Goal: Transaction & Acquisition: Purchase product/service

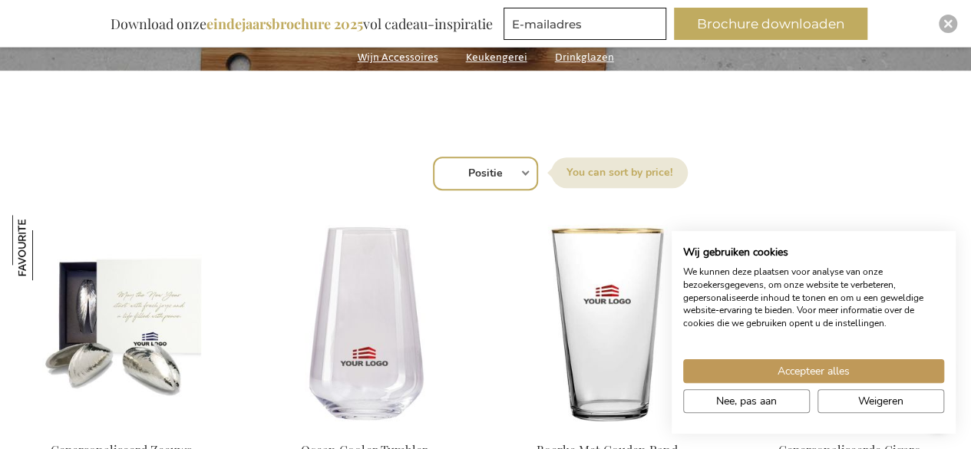
scroll to position [455, 0]
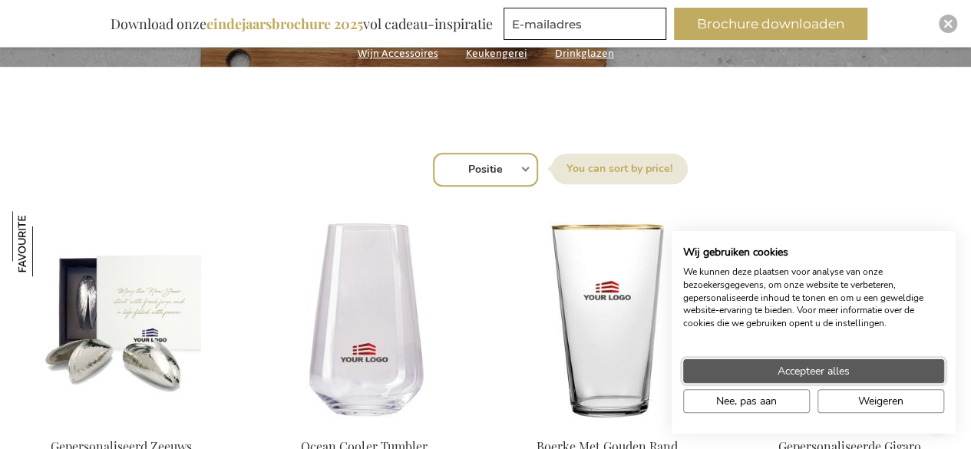
click at [870, 371] on button "Accepteer alles" at bounding box center [813, 371] width 261 height 24
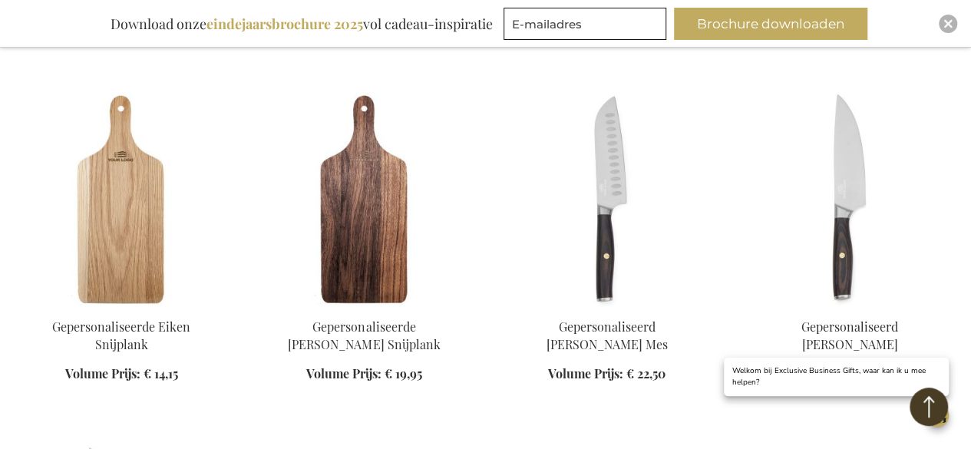
scroll to position [929, 0]
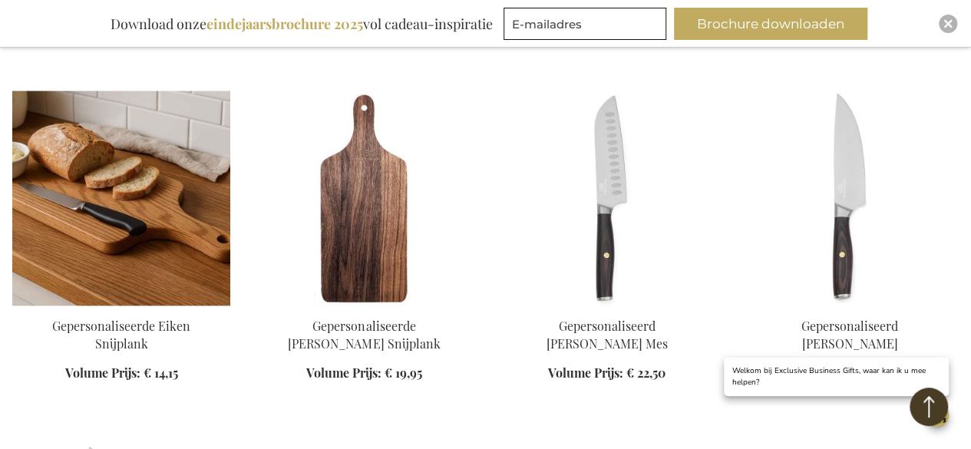
click at [89, 236] on img at bounding box center [121, 198] width 218 height 215
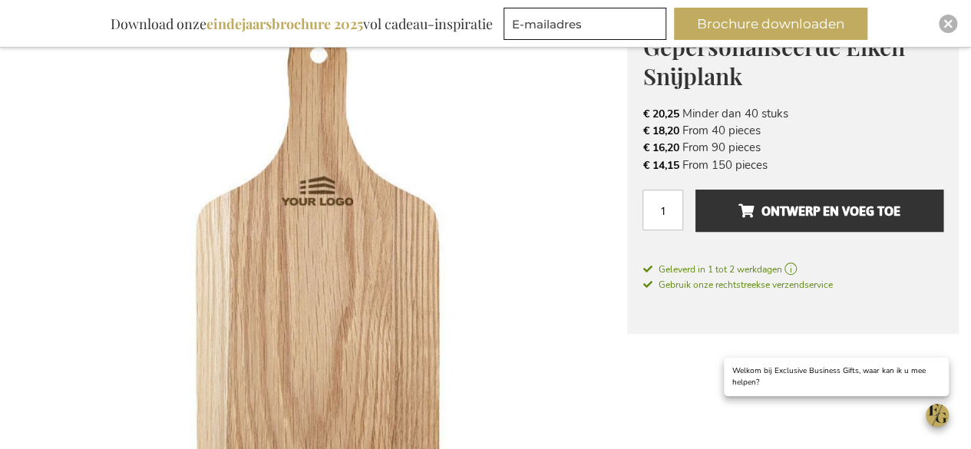
scroll to position [249, 0]
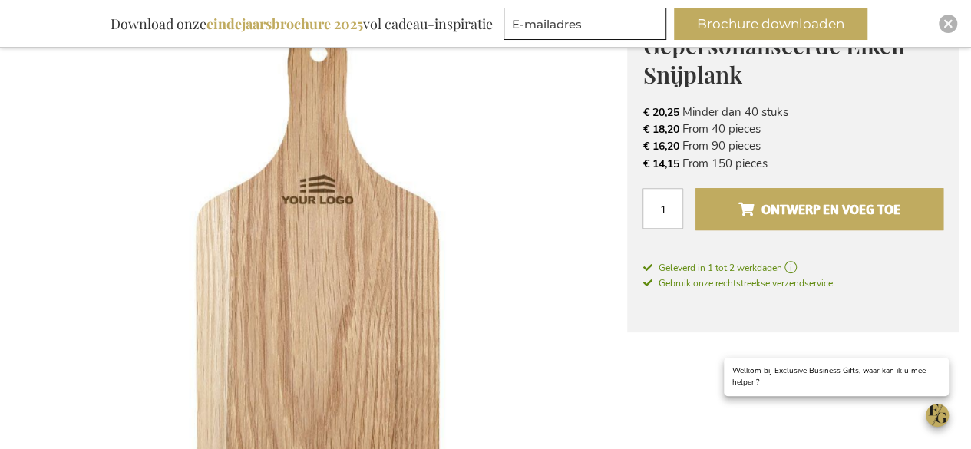
click at [741, 213] on span "Ontwerp en voeg toe" at bounding box center [819, 209] width 162 height 25
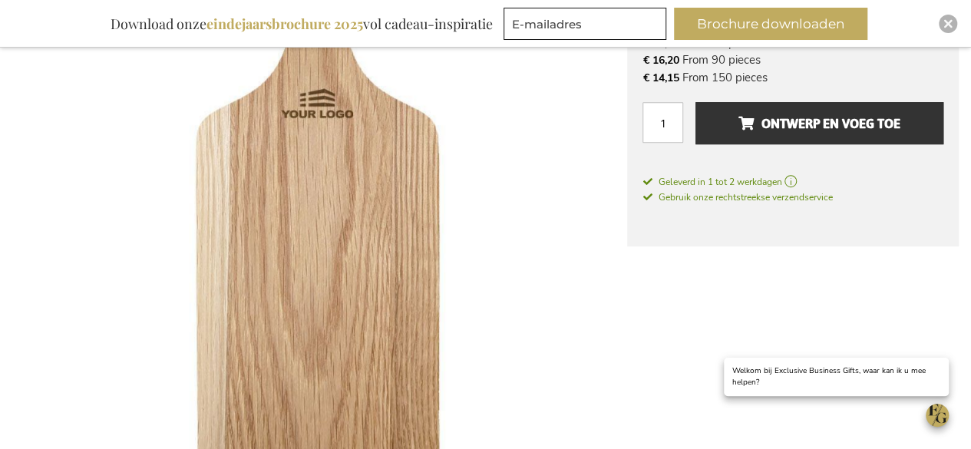
scroll to position [0, 0]
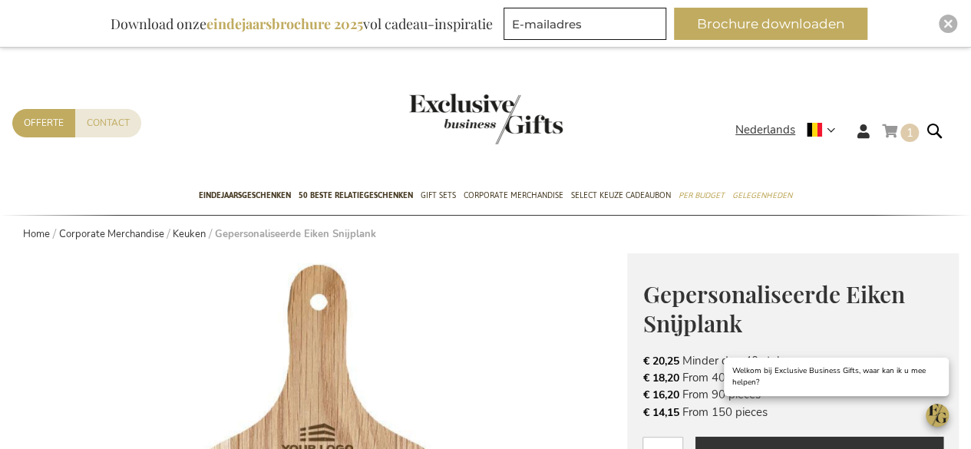
click at [898, 137] on link "Winkelwagen 1 1 items" at bounding box center [900, 133] width 37 height 25
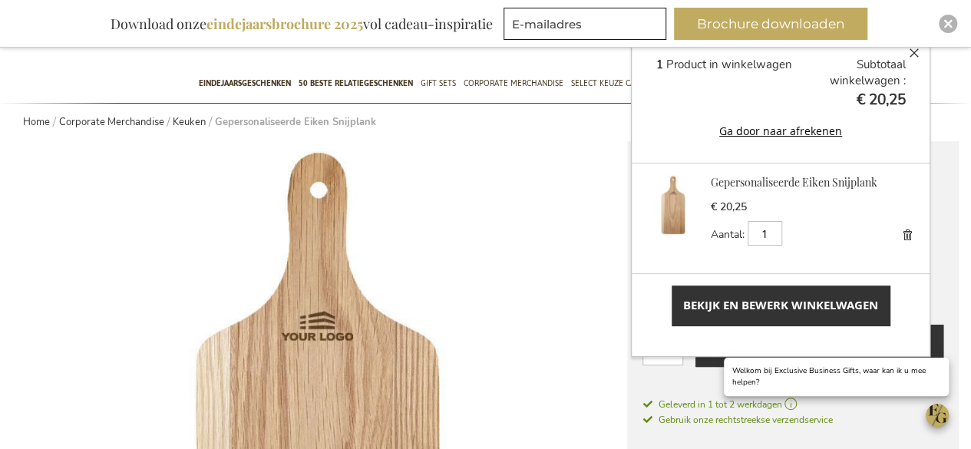
scroll to position [113, 0]
click at [788, 176] on link "Gepersonaliseerde Eiken Snijplank" at bounding box center [794, 181] width 167 height 15
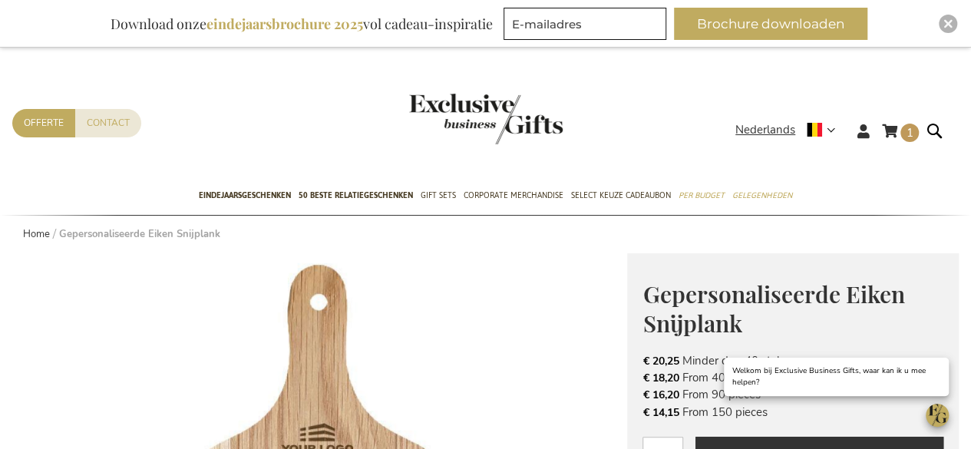
scroll to position [13, 0]
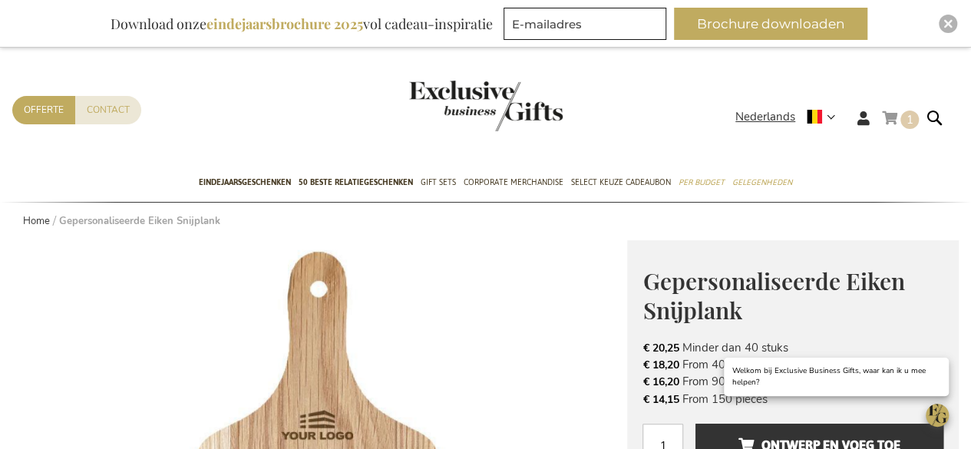
click at [909, 116] on span "1" at bounding box center [909, 119] width 7 height 15
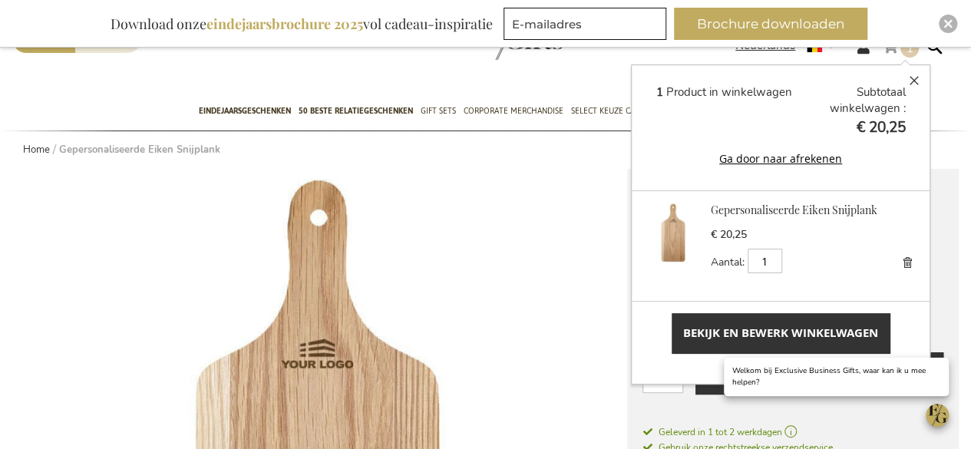
scroll to position [87, 0]
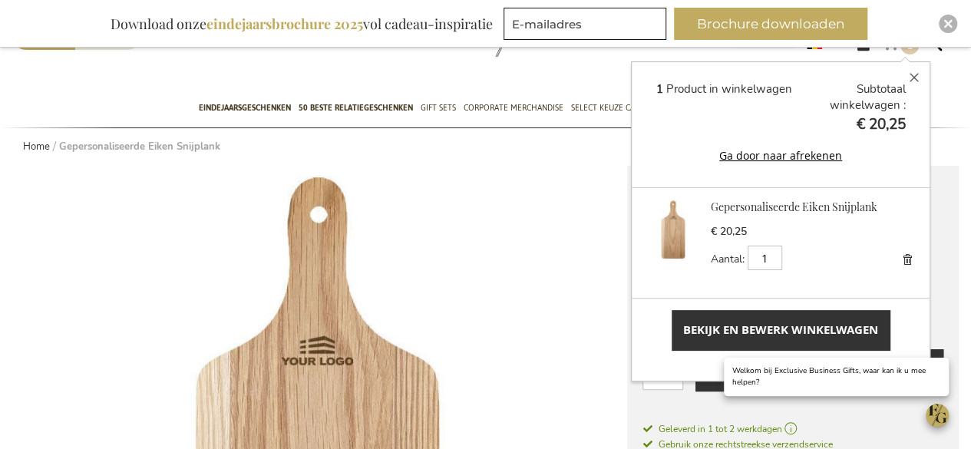
click at [913, 81] on button "Sluiten" at bounding box center [914, 77] width 31 height 31
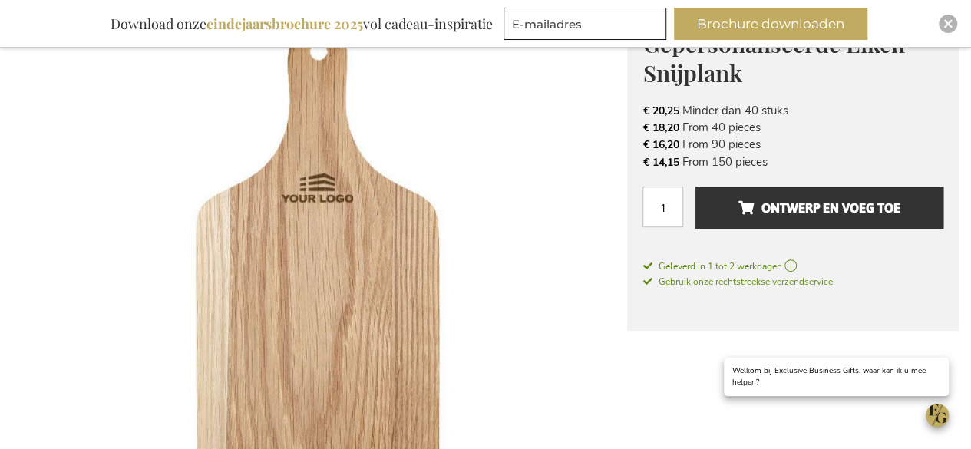
scroll to position [253, 0]
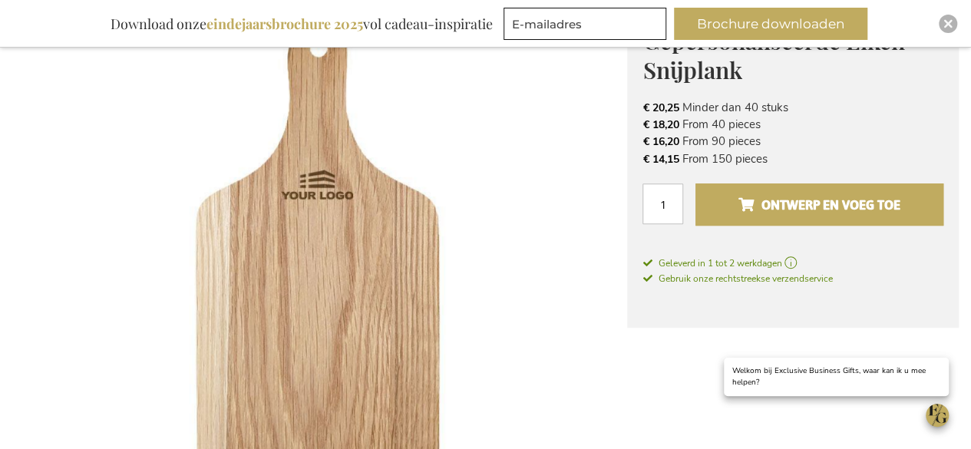
click at [826, 194] on span "Ontwerp en voeg toe" at bounding box center [819, 205] width 162 height 25
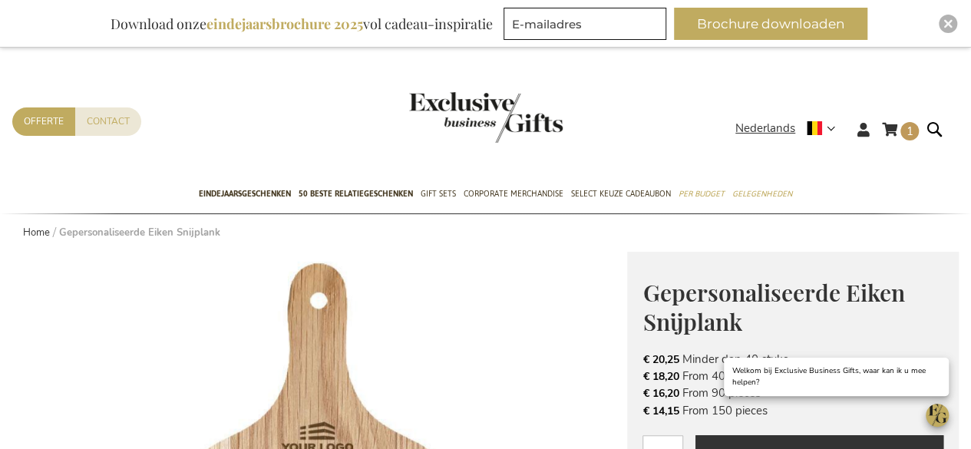
scroll to position [0, 0]
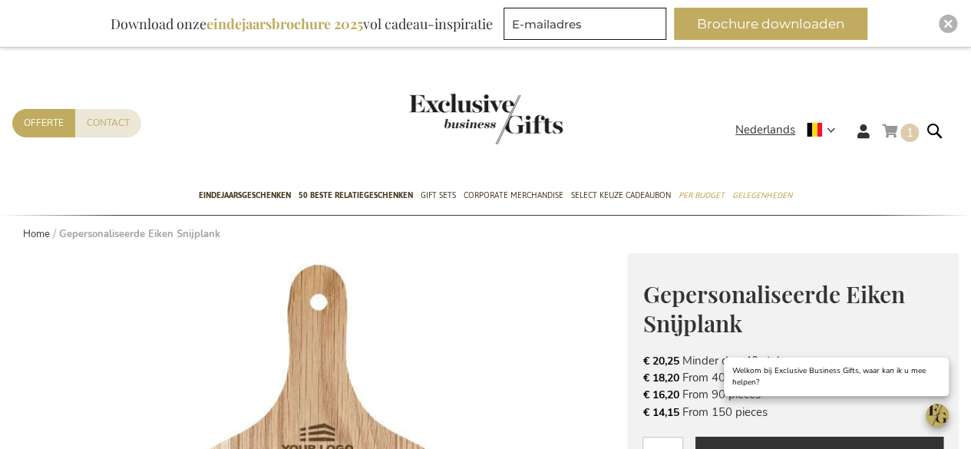
click at [894, 122] on link "Winkelwagen 1 1 items" at bounding box center [900, 133] width 37 height 25
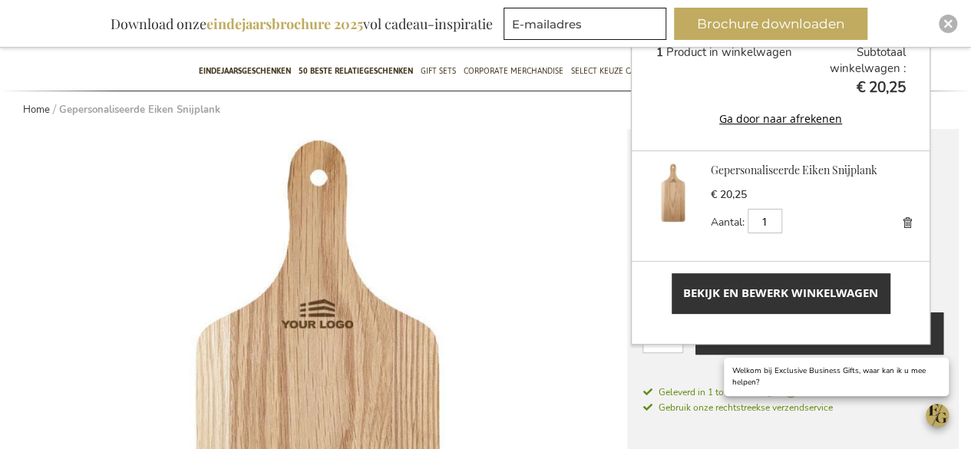
scroll to position [127, 0]
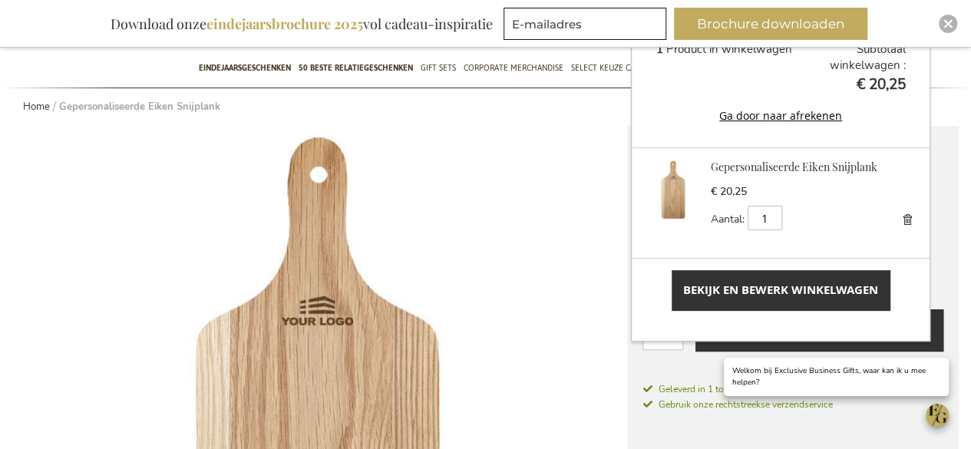
click at [819, 216] on div "Aantal 1 Bijwerken" at bounding box center [814, 218] width 207 height 25
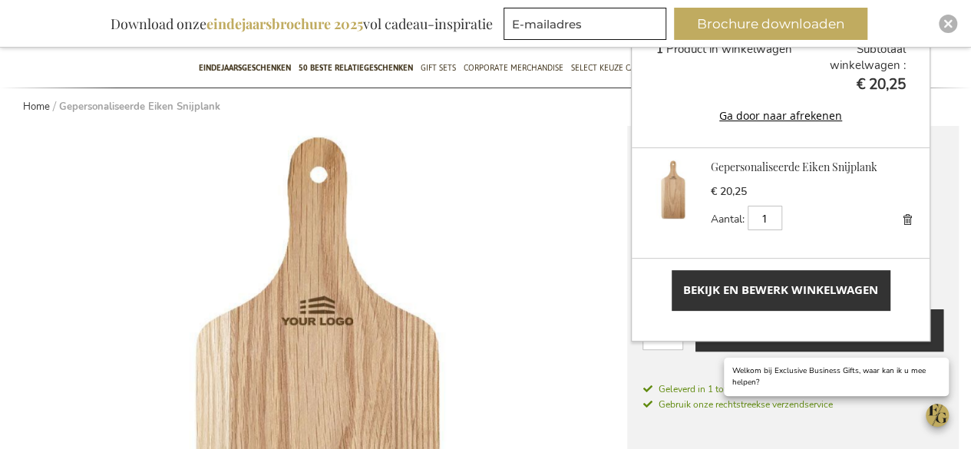
click at [806, 292] on span "Bekijk en bewerk winkelwagen" at bounding box center [780, 290] width 195 height 16
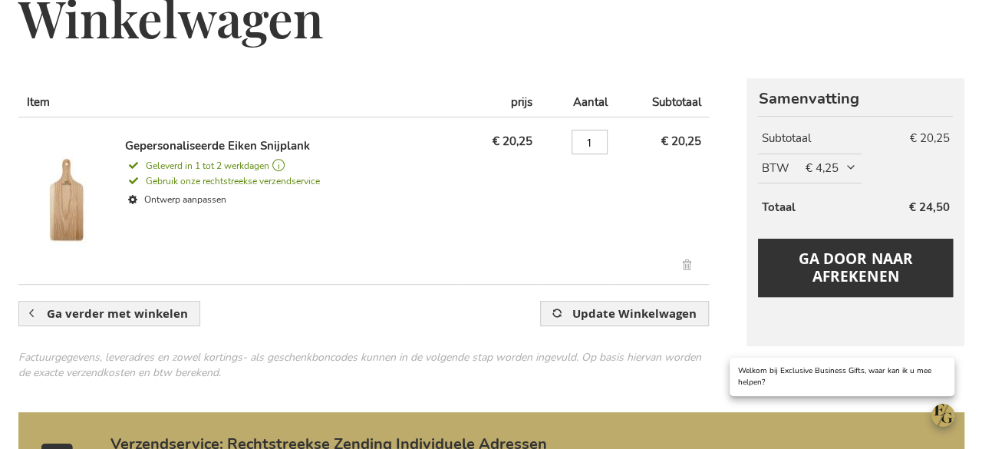
scroll to position [227, 0]
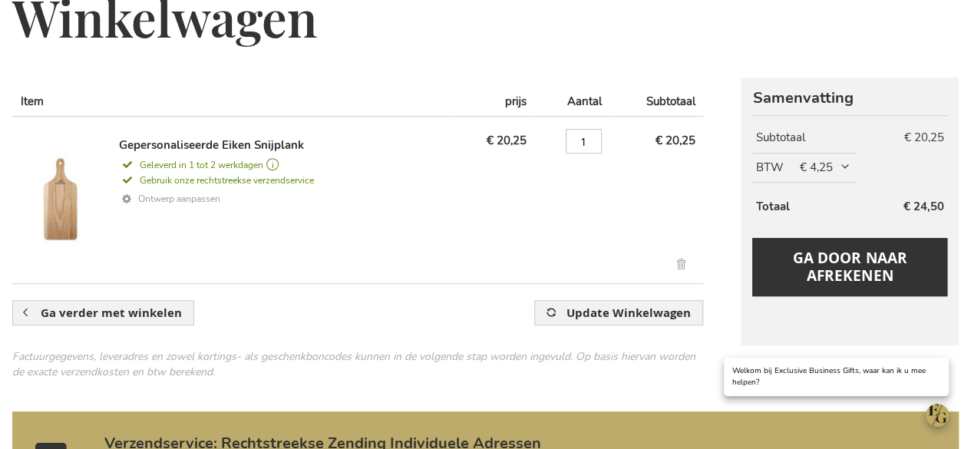
click at [187, 199] on link "Ontwerp aanpassen" at bounding box center [283, 199] width 329 height 22
